Goal: Task Accomplishment & Management: Complete application form

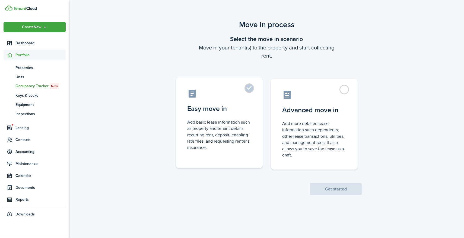
click at [248, 87] on label "Easy move in Add basic lease information such as property and tenant details, r…" at bounding box center [219, 122] width 87 height 91
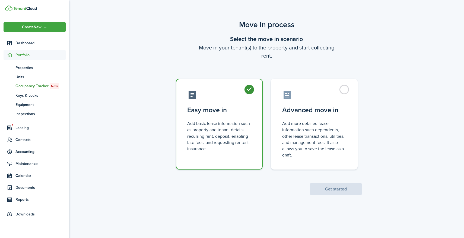
radio input "true"
click at [337, 190] on button "Get started" at bounding box center [336, 189] width 52 height 12
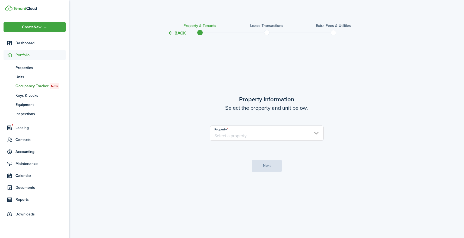
click at [289, 134] on input "Property" at bounding box center [267, 132] width 114 height 15
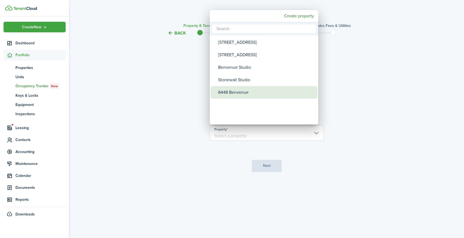
click at [255, 91] on div "6448 Benvenue" at bounding box center [266, 92] width 96 height 12
type input "6448 Benvenue"
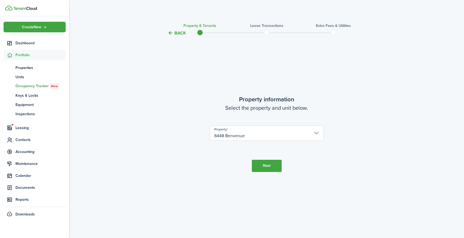
click at [266, 166] on button "Next" at bounding box center [267, 166] width 30 height 12
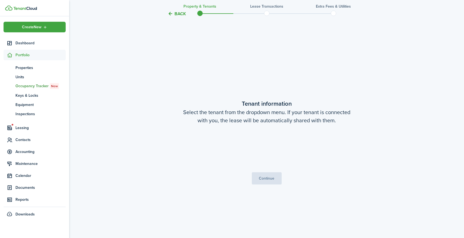
scroll to position [201, 0]
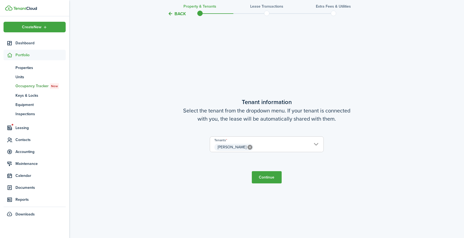
click at [276, 145] on span "[PERSON_NAME]" at bounding box center [266, 147] width 113 height 9
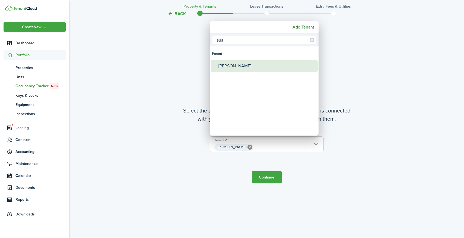
type input "sus"
click at [250, 65] on div "[PERSON_NAME]" at bounding box center [267, 66] width 96 height 12
type input "[PERSON_NAME], [PERSON_NAME]"
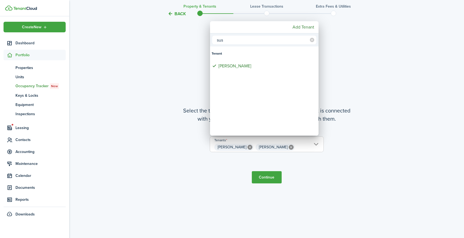
click at [270, 178] on div at bounding box center [232, 119] width 551 height 325
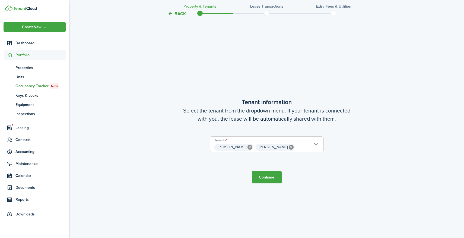
click at [268, 176] on button "Continue" at bounding box center [267, 177] width 30 height 12
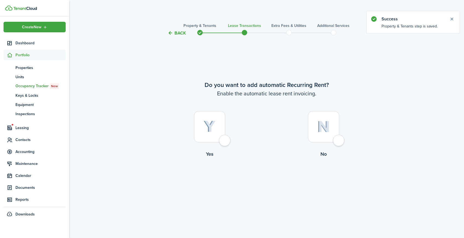
click at [225, 141] on div at bounding box center [209, 126] width 31 height 31
radio input "true"
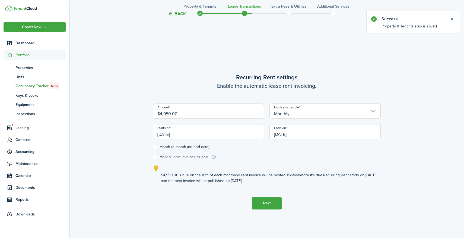
scroll to position [201, 0]
click at [233, 113] on input "$4,950.00" at bounding box center [208, 110] width 111 height 15
click at [233, 132] on input "[DATE]" at bounding box center [208, 131] width 111 height 15
type input "$5,100.00"
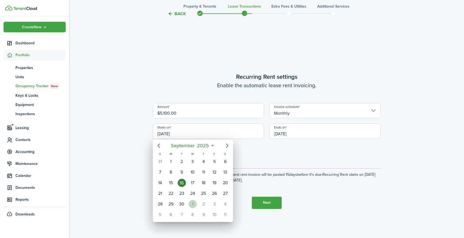
click at [193, 203] on div "1" at bounding box center [193, 204] width 8 height 8
type input "[DATE]"
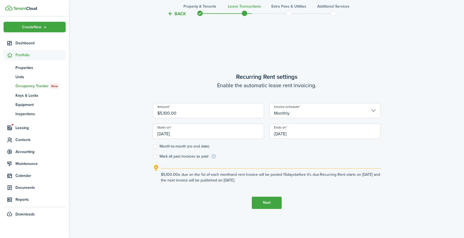
click at [311, 132] on input "[DATE]" at bounding box center [325, 131] width 111 height 15
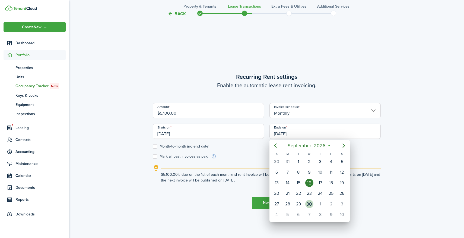
click at [311, 203] on div "30" at bounding box center [309, 204] width 8 height 8
type input "[DATE]"
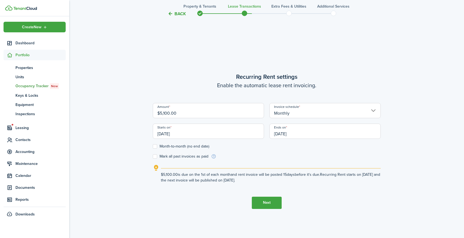
click at [265, 201] on button "Next" at bounding box center [267, 203] width 30 height 12
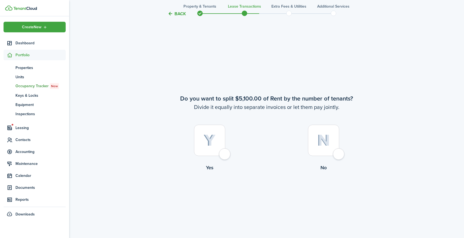
scroll to position [439, 0]
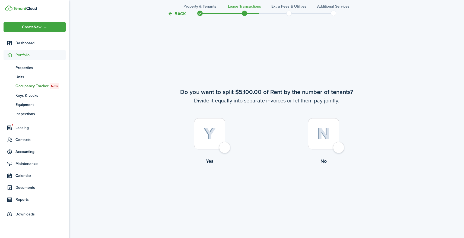
click at [339, 146] on div at bounding box center [323, 133] width 31 height 31
radio input "true"
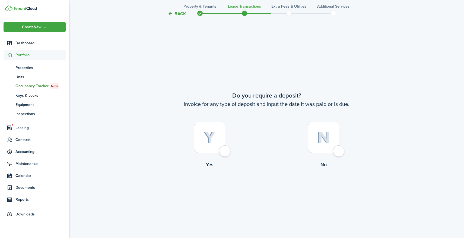
scroll to position [677, 0]
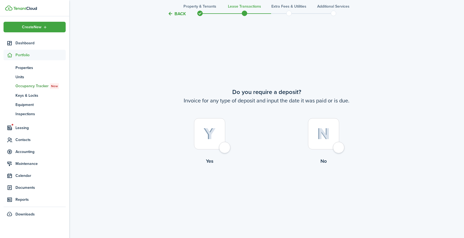
click at [225, 149] on div at bounding box center [209, 133] width 31 height 31
radio input "true"
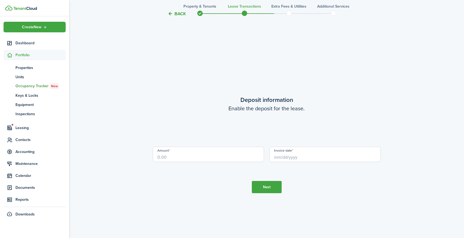
scroll to position [915, 0]
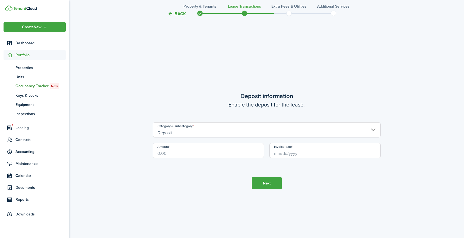
click at [217, 150] on input "Amount" at bounding box center [208, 150] width 111 height 15
click at [294, 149] on input "Invoice date" at bounding box center [325, 150] width 111 height 15
type input "$4,950.00"
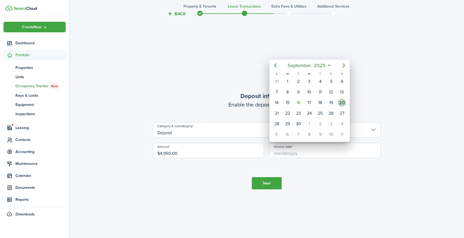
click at [342, 105] on div "20" at bounding box center [342, 103] width 8 height 8
type input "[DATE]"
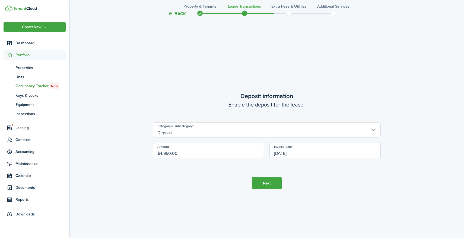
click at [268, 184] on button "Next" at bounding box center [267, 183] width 30 height 12
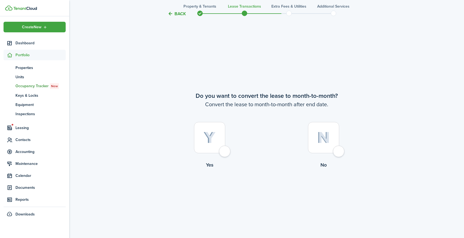
scroll to position [1153, 0]
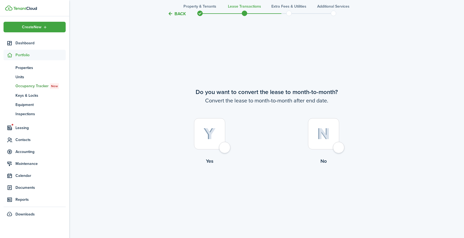
click at [339, 149] on div at bounding box center [323, 133] width 31 height 31
radio input "true"
click at [269, 187] on button "Continue" at bounding box center [267, 187] width 30 height 12
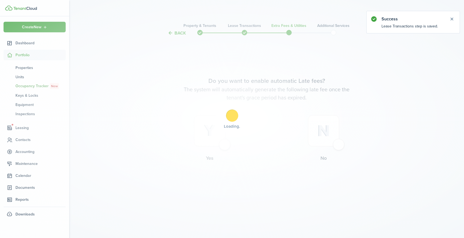
scroll to position [0, 0]
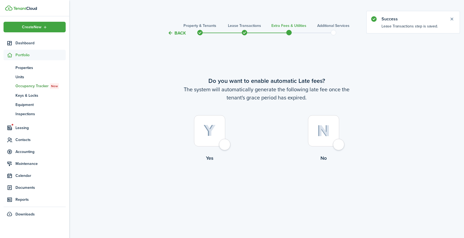
click at [225, 146] on div at bounding box center [209, 130] width 31 height 31
radio input "true"
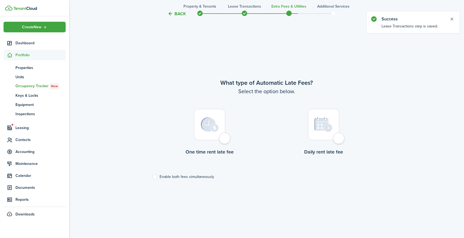
scroll to position [201, 0]
click at [224, 138] on div at bounding box center [209, 123] width 31 height 31
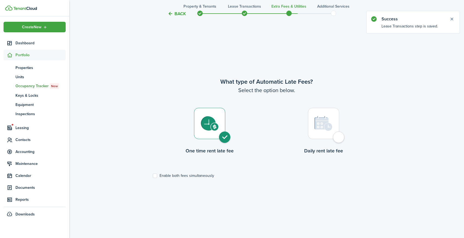
radio input "true"
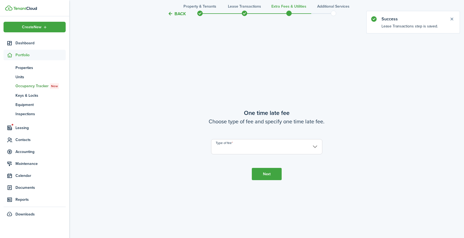
scroll to position [439, 0]
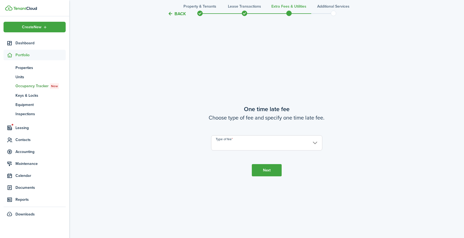
click at [236, 143] on input "Type of fee" at bounding box center [266, 142] width 111 height 15
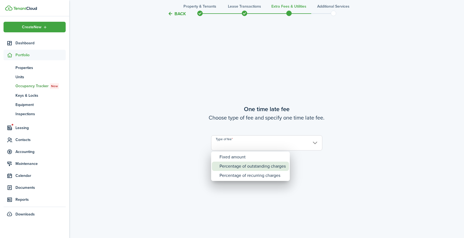
click at [237, 166] on div "Percentage of outstanding charges" at bounding box center [253, 166] width 66 height 9
type input "Percentage of outstanding charges"
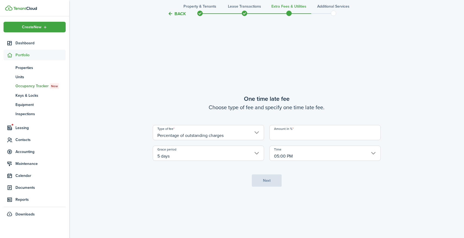
click at [303, 137] on input "Amount in %" at bounding box center [325, 132] width 111 height 15
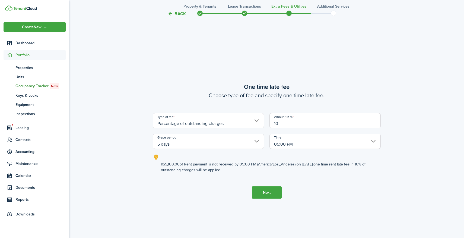
type input "10"
click at [267, 191] on button "Next" at bounding box center [267, 192] width 30 height 12
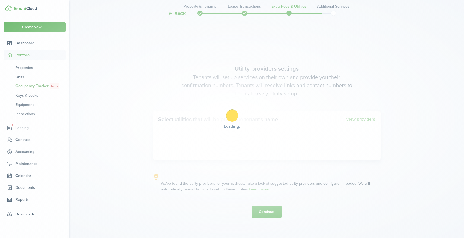
scroll to position [677, 0]
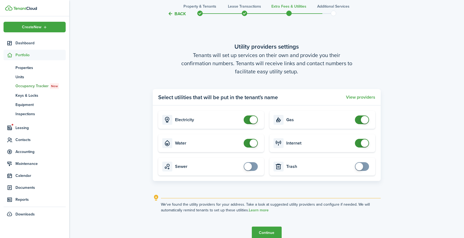
checkbox input "false"
click at [251, 145] on span at bounding box center [254, 143] width 8 height 8
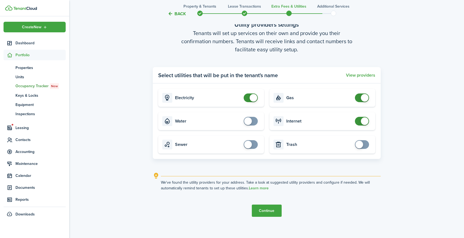
scroll to position [714, 0]
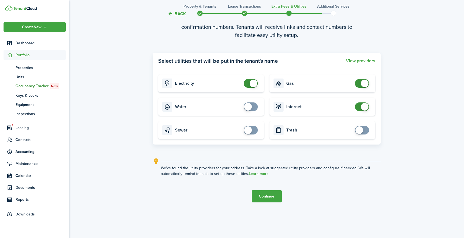
click at [272, 195] on button "Continue" at bounding box center [267, 196] width 30 height 12
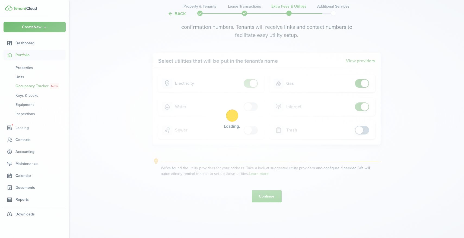
scroll to position [0, 0]
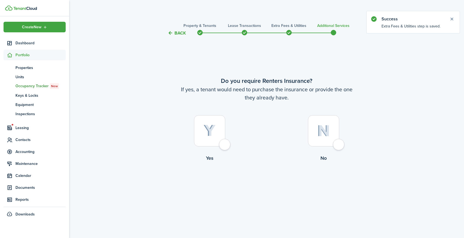
click at [224, 144] on div at bounding box center [209, 130] width 31 height 31
radio input "true"
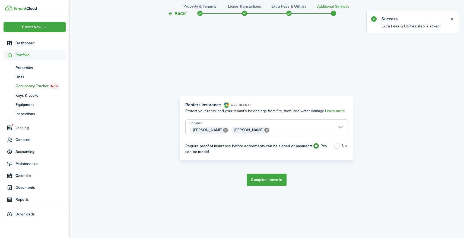
scroll to position [201, 0]
click at [267, 179] on button "Complete move in" at bounding box center [267, 179] width 40 height 12
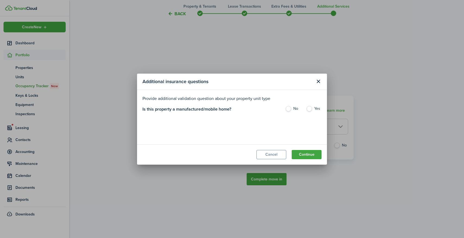
click at [288, 108] on label "No" at bounding box center [292, 110] width 15 height 8
radio input "true"
click at [317, 156] on button "Continue" at bounding box center [307, 154] width 30 height 9
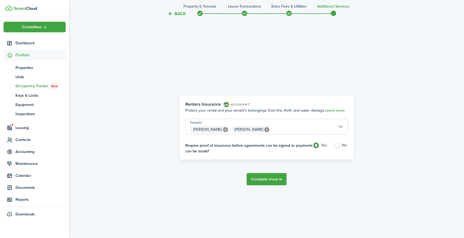
click at [272, 177] on button "Complete move in" at bounding box center [267, 179] width 40 height 12
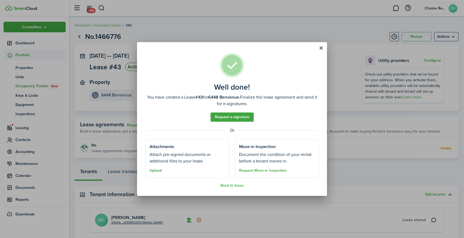
click at [157, 171] on button "Upload" at bounding box center [156, 170] width 12 height 4
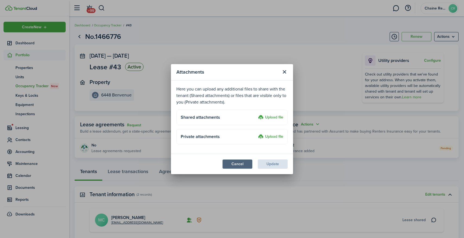
click at [239, 162] on button "Cancel" at bounding box center [238, 163] width 30 height 9
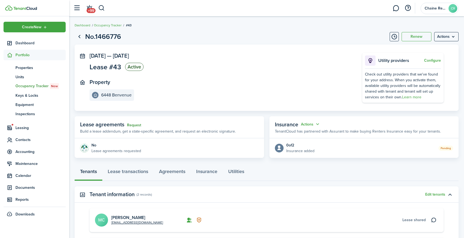
click at [136, 124] on link "Request" at bounding box center [134, 125] width 14 height 4
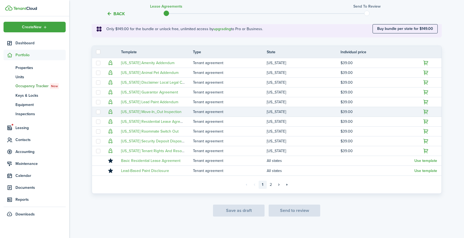
scroll to position [105, 0]
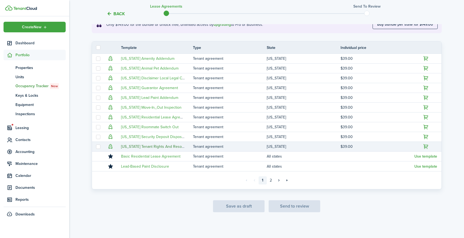
click at [176, 147] on link "[US_STATE] Tenant Rights And Resources Disclosure" at bounding box center [165, 147] width 89 height 6
